Goal: Find specific page/section

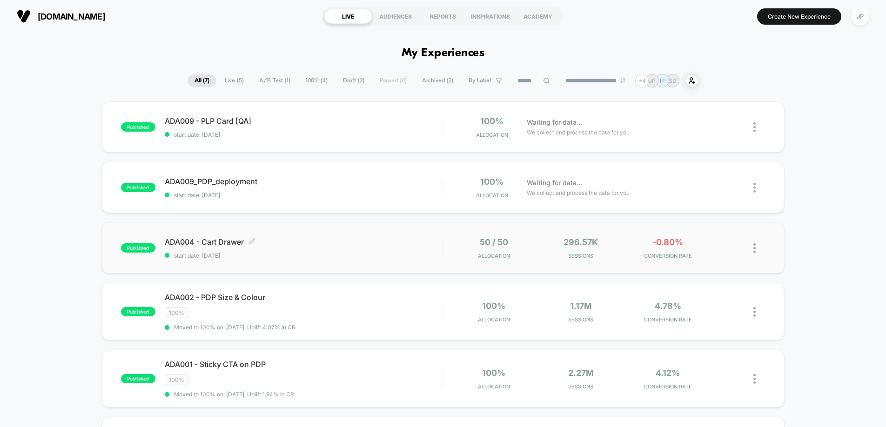
click at [324, 251] on div "ADA004 - Cart Drawer Click to edit experience details Click to edit experience …" at bounding box center [304, 248] width 278 height 22
